Goal: Task Accomplishment & Management: Complete application form

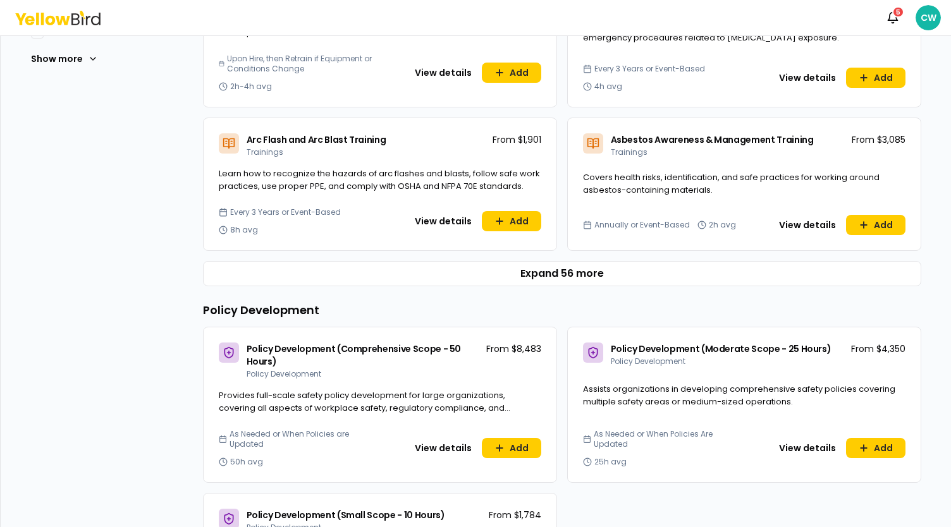
scroll to position [569, 0]
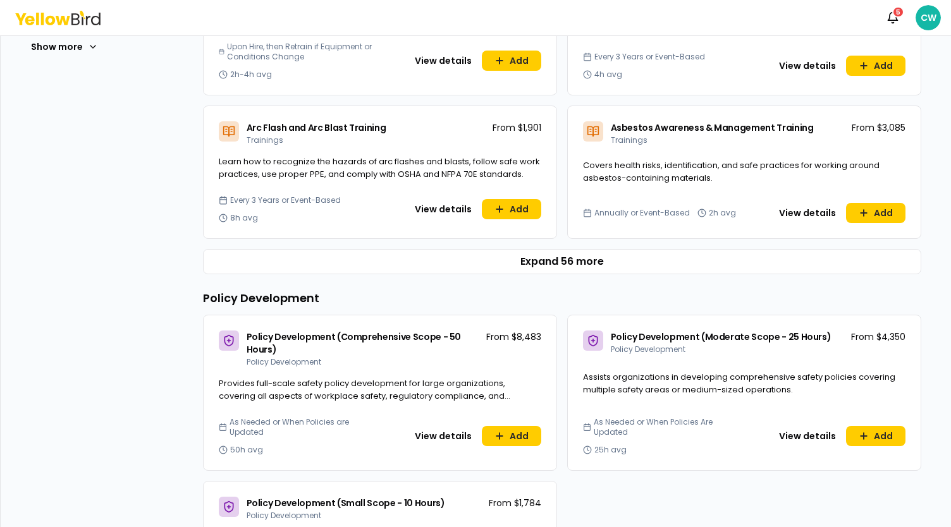
drag, startPoint x: 538, startPoint y: 249, endPoint x: 550, endPoint y: 232, distance: 20.4
click at [538, 249] on button "Expand 56 more" at bounding box center [562, 261] width 718 height 25
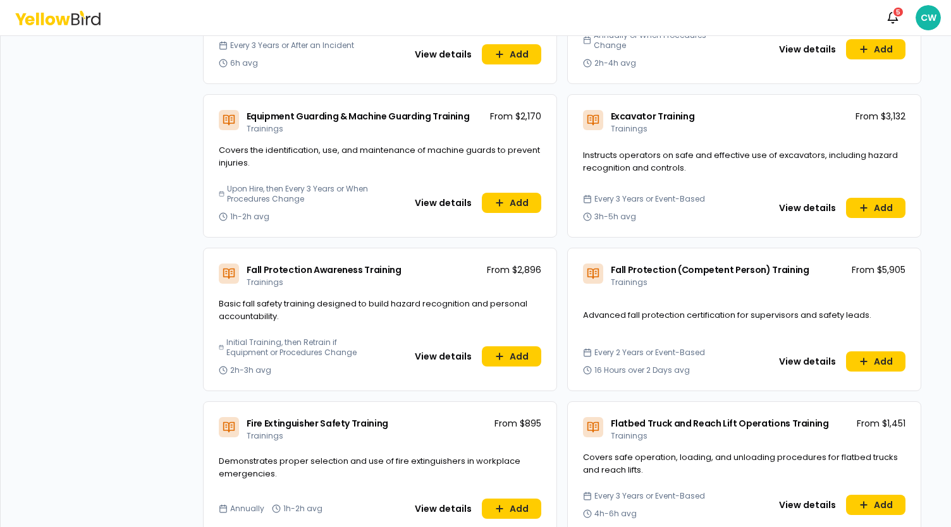
scroll to position [1518, 0]
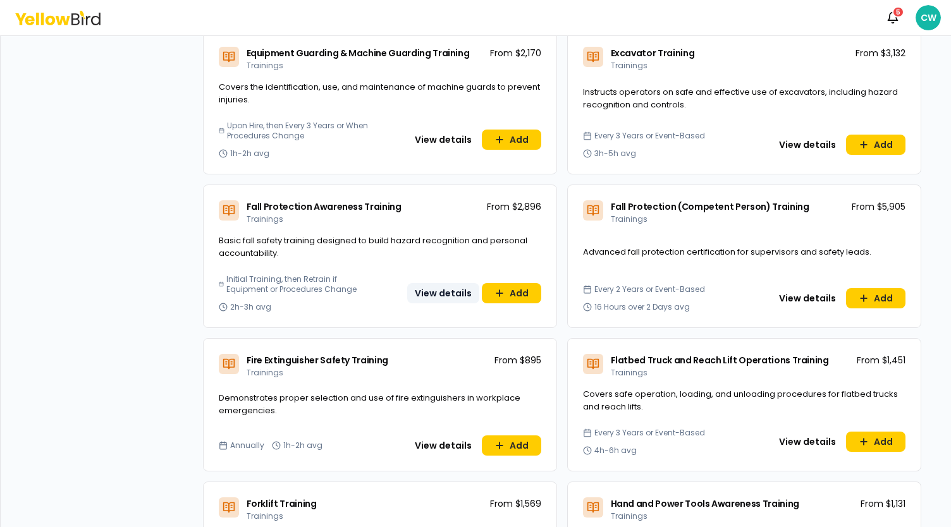
click at [445, 290] on button "View details" at bounding box center [443, 293] width 72 height 20
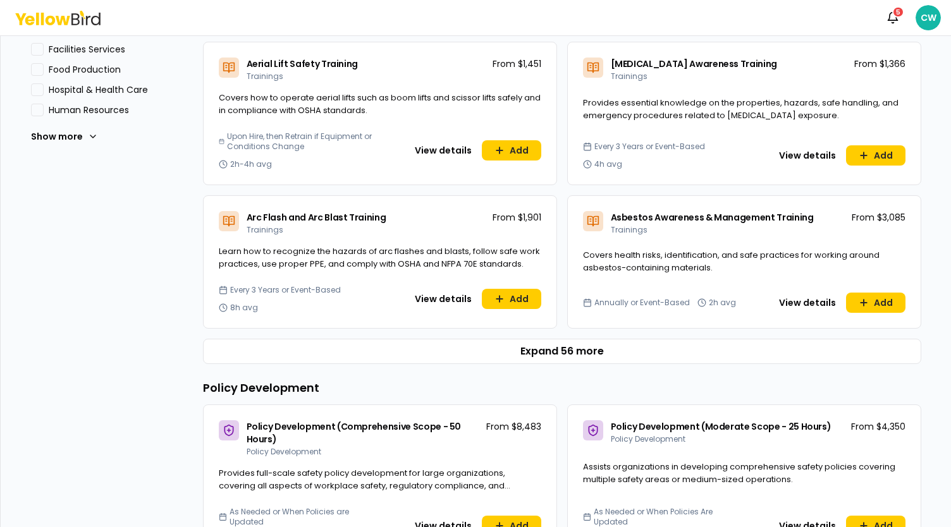
scroll to position [506, 0]
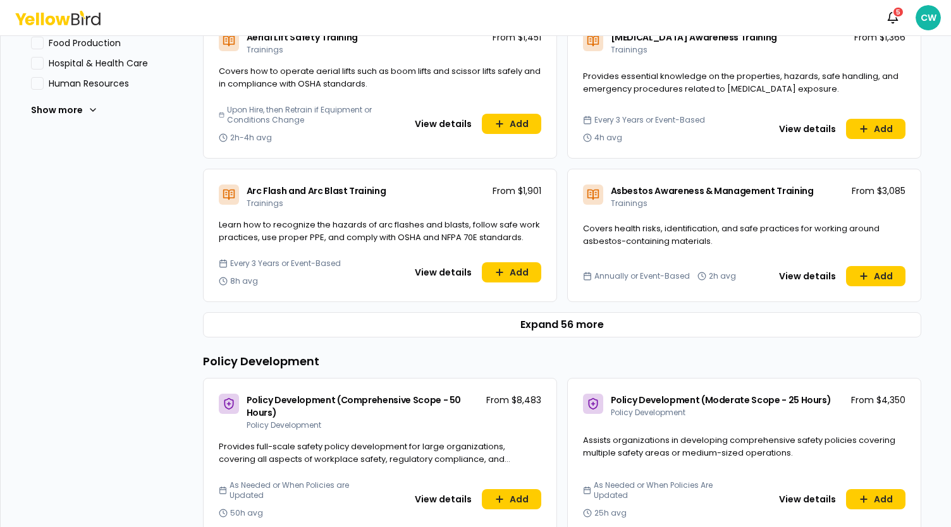
click at [561, 324] on button "Expand 56 more" at bounding box center [562, 324] width 718 height 25
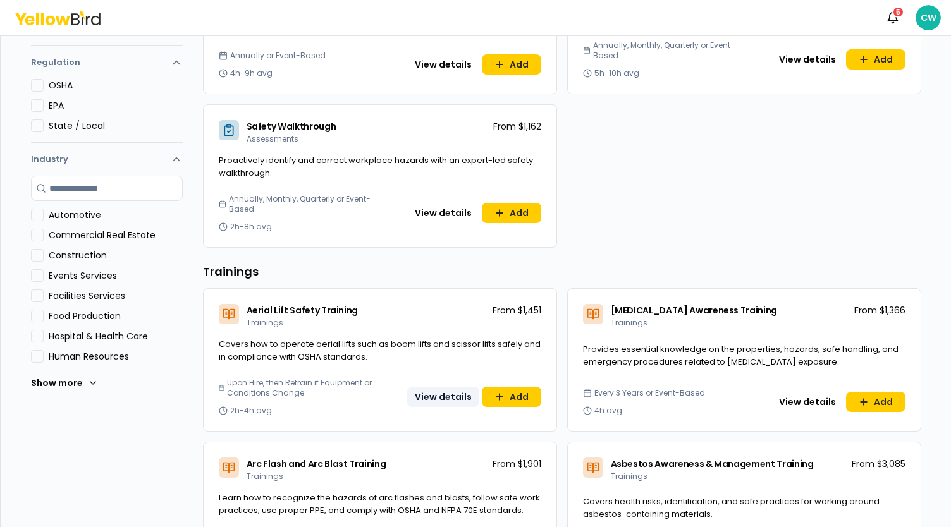
scroll to position [0, 0]
